Goal: Transaction & Acquisition: Purchase product/service

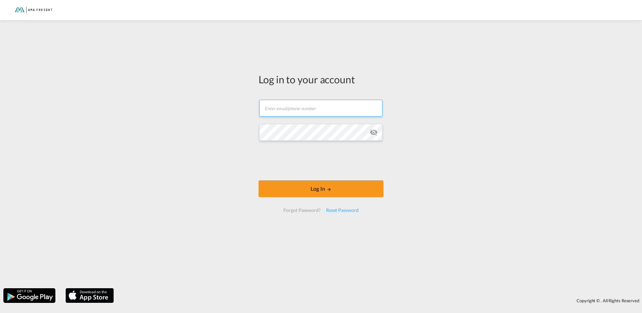
click at [290, 112] on input "text" at bounding box center [320, 108] width 123 height 17
type input "[PERSON_NAME][EMAIL_ADDRESS][DOMAIN_NAME]"
click at [259, 180] on button "Log In" at bounding box center [321, 188] width 125 height 17
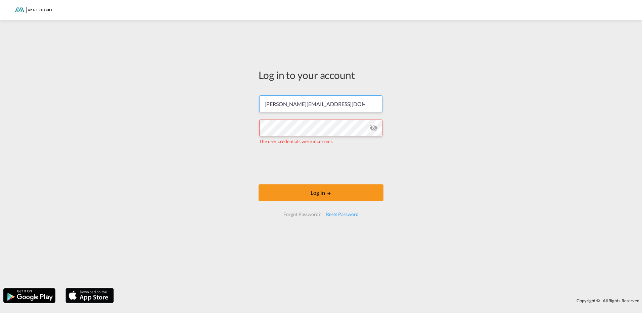
click at [331, 105] on input "[PERSON_NAME][EMAIL_ADDRESS][DOMAIN_NAME]" at bounding box center [320, 103] width 123 height 17
click at [228, 135] on div "Log in to your account [PERSON_NAME][EMAIL_ADDRESS][DOMAIN_NAME] The user crede…" at bounding box center [321, 154] width 642 height 261
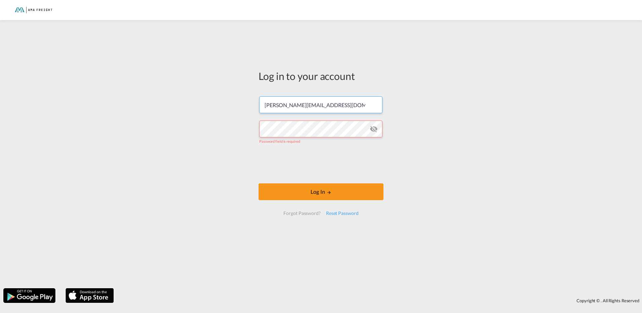
click at [341, 111] on input "[PERSON_NAME][EMAIL_ADDRESS][DOMAIN_NAME]" at bounding box center [320, 104] width 123 height 17
click at [330, 103] on input "[PERSON_NAME][EMAIL_ADDRESS][DOMAIN_NAME]" at bounding box center [320, 104] width 123 height 17
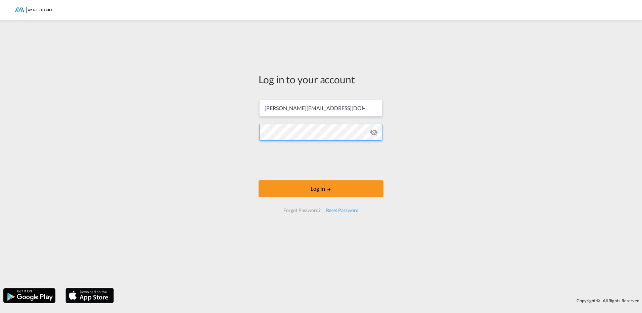
click at [259, 180] on button "Log In" at bounding box center [321, 188] width 125 height 17
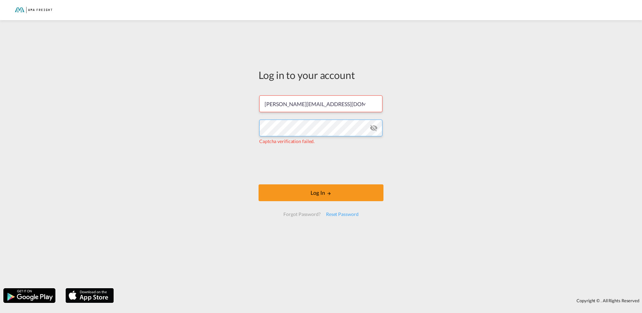
click at [237, 135] on div "Log in to your account [PERSON_NAME][EMAIL_ADDRESS][DOMAIN_NAME] Captcha verifi…" at bounding box center [321, 154] width 642 height 261
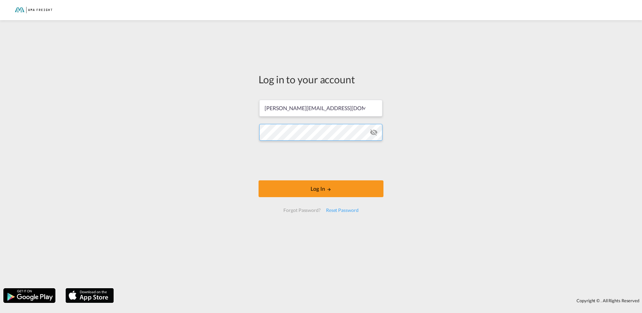
click at [259, 180] on button "Log In" at bounding box center [321, 188] width 125 height 17
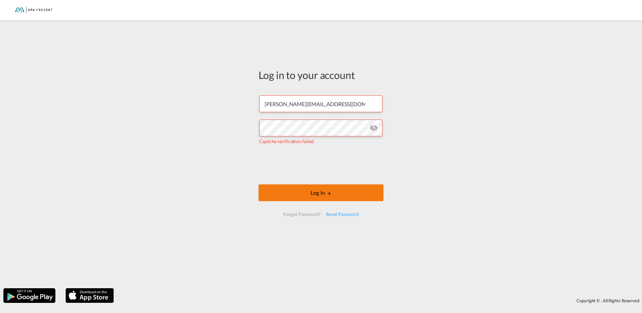
click at [294, 190] on button "Log In" at bounding box center [321, 192] width 125 height 17
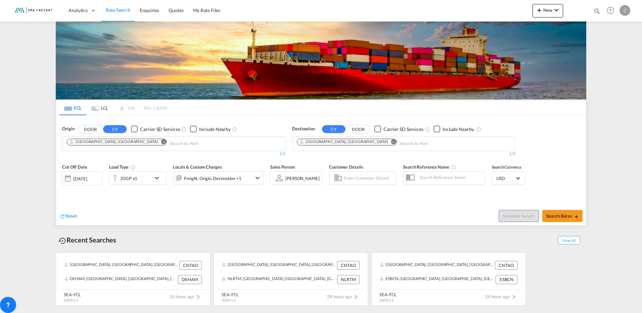
click at [161, 140] on md-icon "Remove" at bounding box center [163, 141] width 5 height 5
drag, startPoint x: 103, startPoint y: 143, endPoint x: 56, endPoint y: 144, distance: 46.7
click at [91, 141] on input "shanga" at bounding box center [99, 143] width 64 height 11
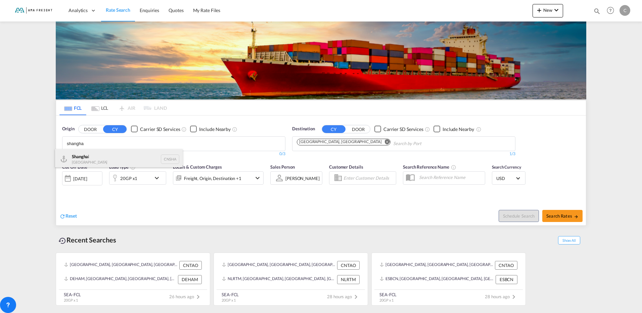
type input "shangha"
click at [96, 155] on div "Shangha i [GEOGRAPHIC_DATA] CNSHA" at bounding box center [119, 159] width 128 height 20
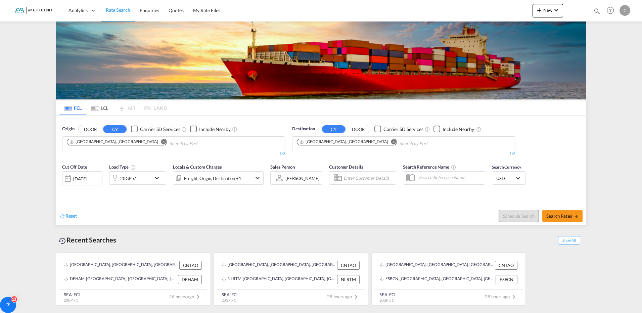
click at [391, 141] on md-icon "Remove" at bounding box center [393, 141] width 5 height 5
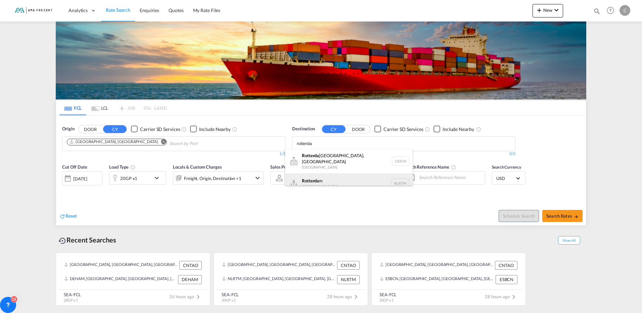
type input "rotterda"
click at [332, 178] on div "Rotterda m [GEOGRAPHIC_DATA] NLRTM" at bounding box center [349, 183] width 128 height 20
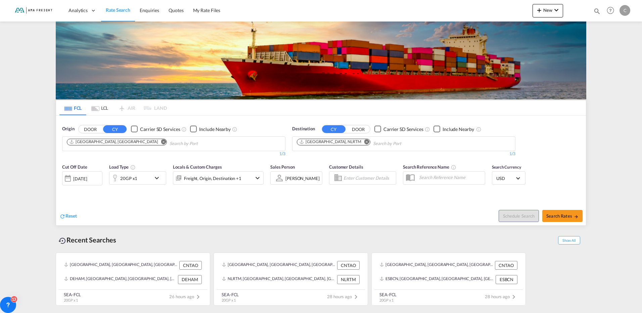
click at [149, 179] on div "20GP x1" at bounding box center [130, 177] width 42 height 13
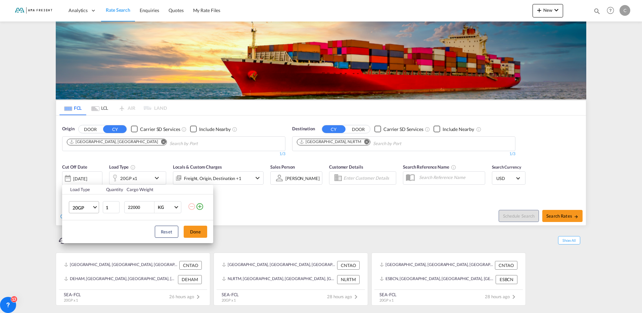
drag, startPoint x: 92, startPoint y: 205, endPoint x: 89, endPoint y: 208, distance: 4.6
click at [91, 206] on md-select-value "20GP" at bounding box center [85, 206] width 27 height 11
click at [86, 239] on md-option "40HC" at bounding box center [90, 240] width 46 height 16
click at [197, 226] on button "Done" at bounding box center [196, 232] width 24 height 12
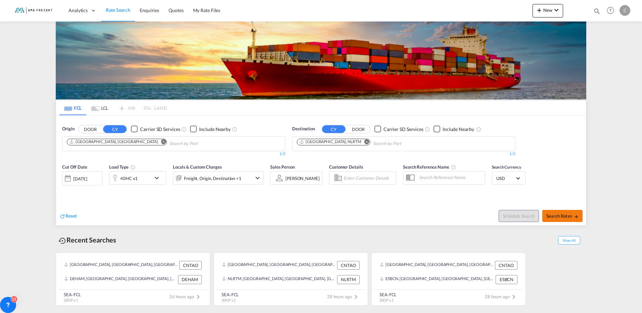
click at [558, 214] on span "Search Rates" at bounding box center [562, 215] width 32 height 5
type input "CNSHA to NLRTM / [DATE]"
